Goal: Book appointment/travel/reservation

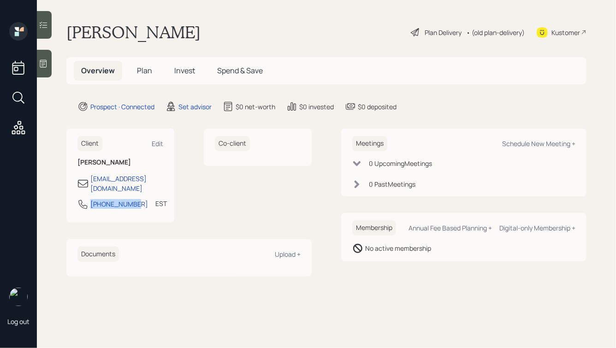
drag, startPoint x: 135, startPoint y: 200, endPoint x: 81, endPoint y: 201, distance: 54.4
click at [81, 201] on div "[PHONE_NUMBER] EST Currently 9:53 AM" at bounding box center [120, 207] width 86 height 17
copy div "[PHONE_NUMBER]"
click at [527, 145] on div "Schedule New Meeting +" at bounding box center [538, 143] width 73 height 9
select select "round-[PERSON_NAME]"
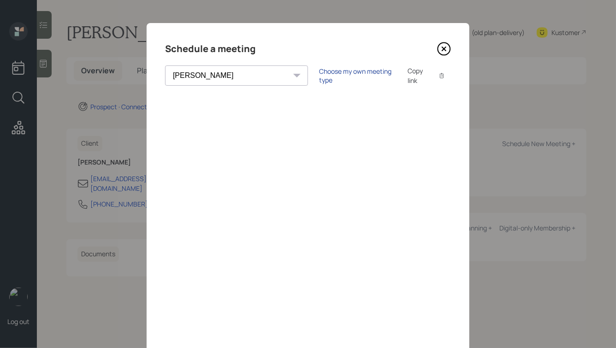
click at [319, 77] on div "Choose my own meeting type" at bounding box center [357, 76] width 77 height 18
